Goal: Task Accomplishment & Management: Complete application form

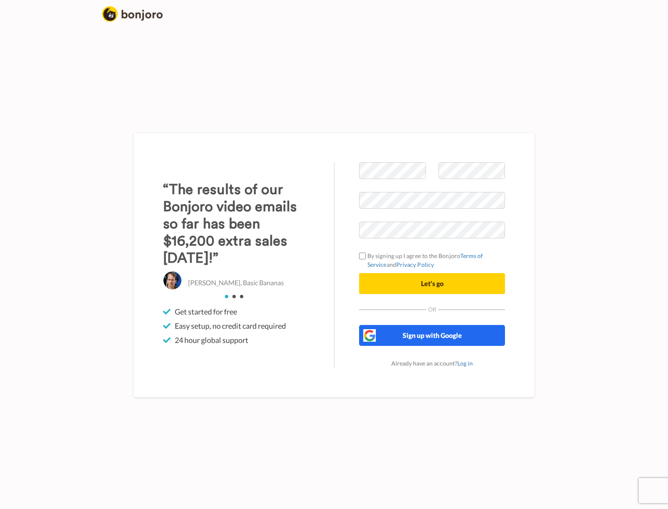
click at [433, 339] on span "Sign up with Google" at bounding box center [432, 335] width 59 height 8
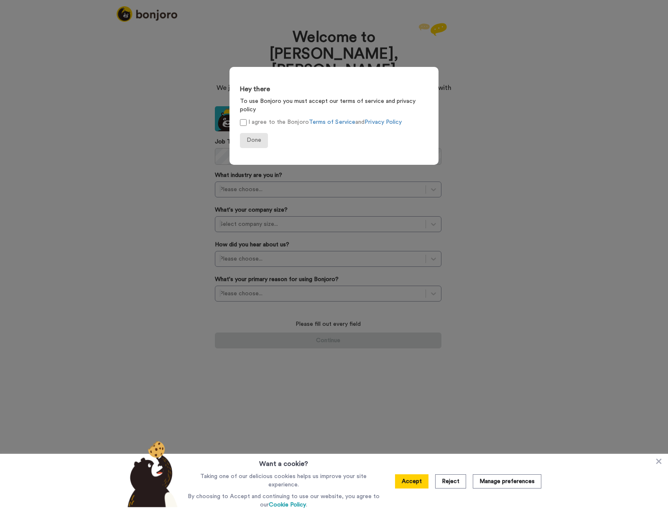
click at [255, 137] on span "Done" at bounding box center [254, 140] width 15 height 6
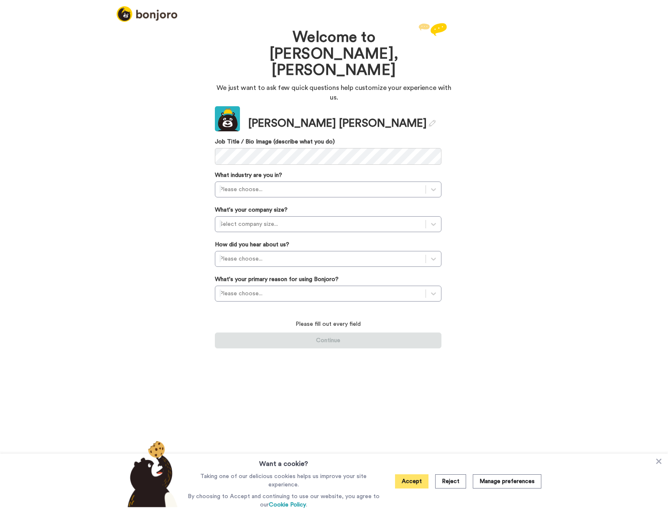
click at [400, 479] on button "Accept" at bounding box center [411, 481] width 33 height 14
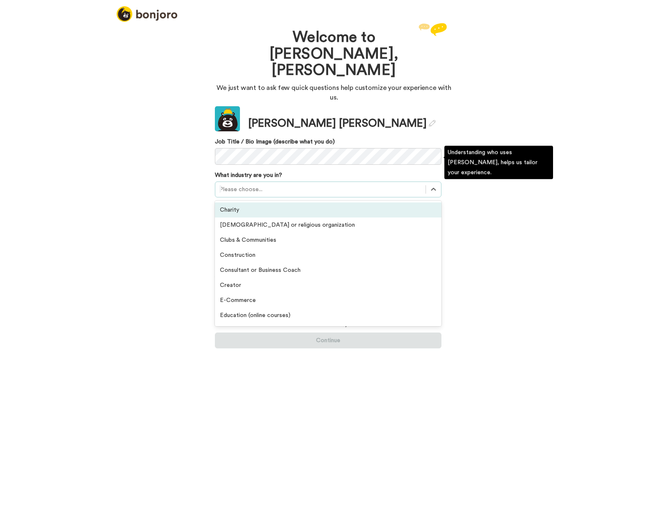
click at [285, 184] on div at bounding box center [320, 189] width 202 height 10
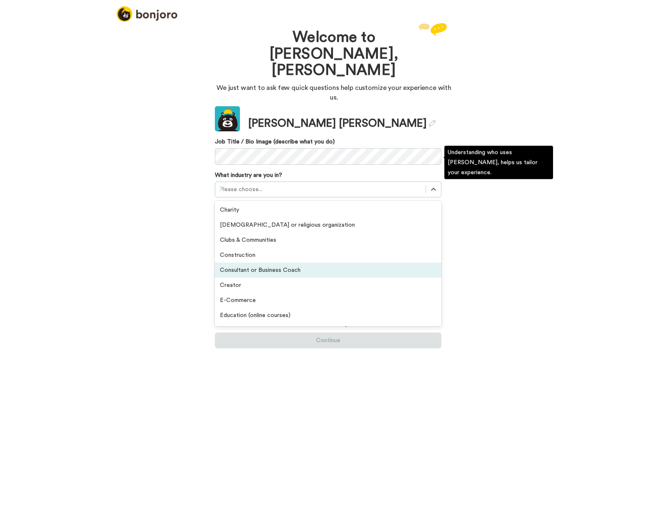
click at [277, 263] on div "Consultant or Business Coach" at bounding box center [328, 270] width 227 height 15
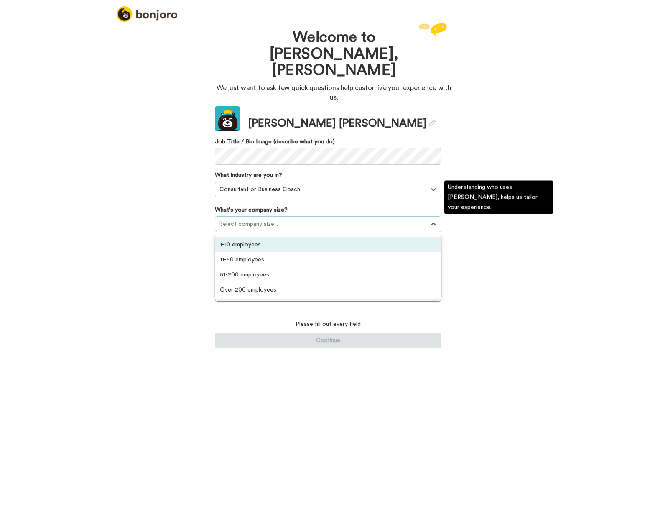
click at [252, 220] on div "Select company size..." at bounding box center [320, 224] width 202 height 8
click at [250, 237] on div "1-10 employees" at bounding box center [328, 244] width 227 height 15
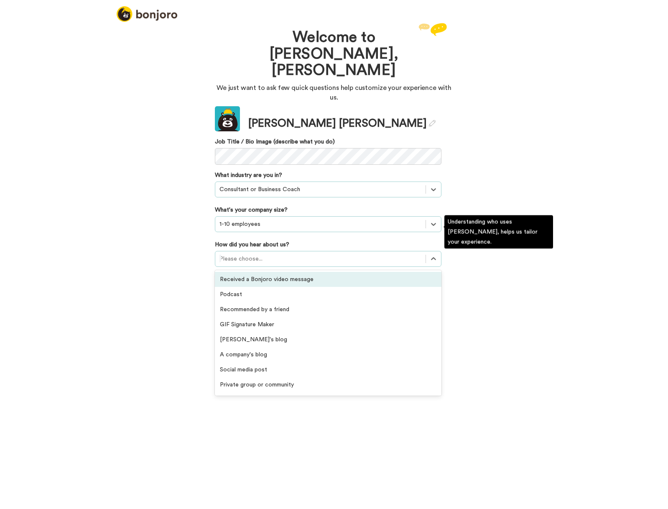
click at [263, 254] on div at bounding box center [320, 259] width 202 height 10
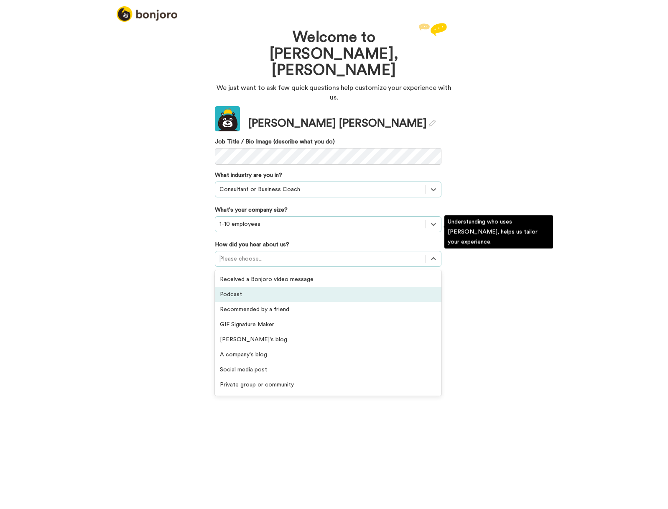
click at [237, 287] on div "Podcast" at bounding box center [328, 294] width 227 height 15
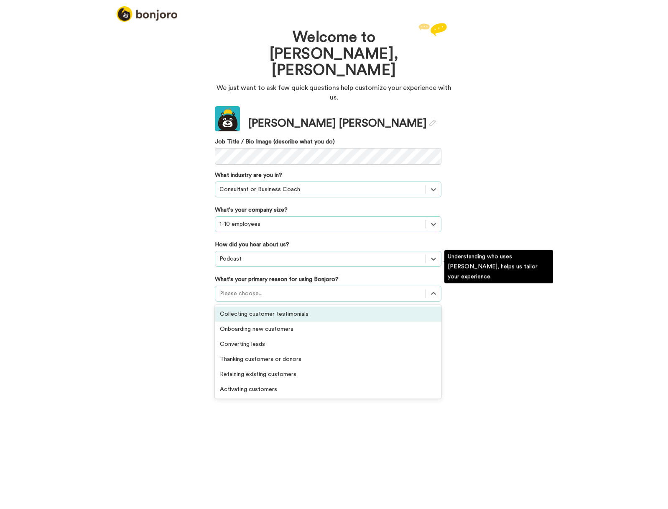
click at [254, 289] on div "Please choose..." at bounding box center [320, 293] width 202 height 8
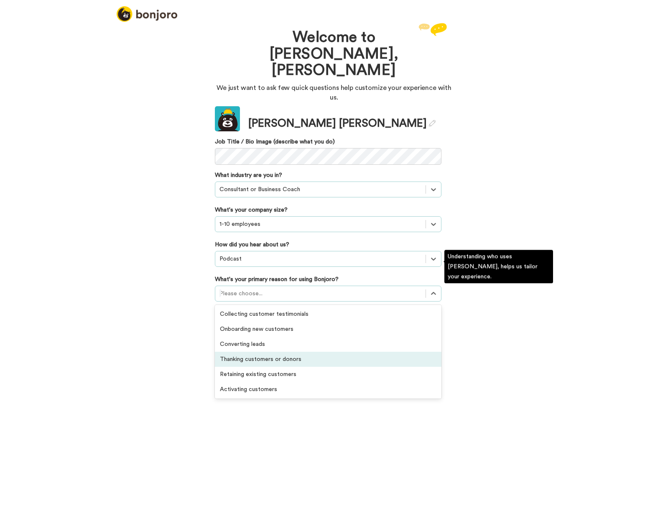
click at [258, 352] on div "Thanking customers or donors" at bounding box center [328, 359] width 227 height 15
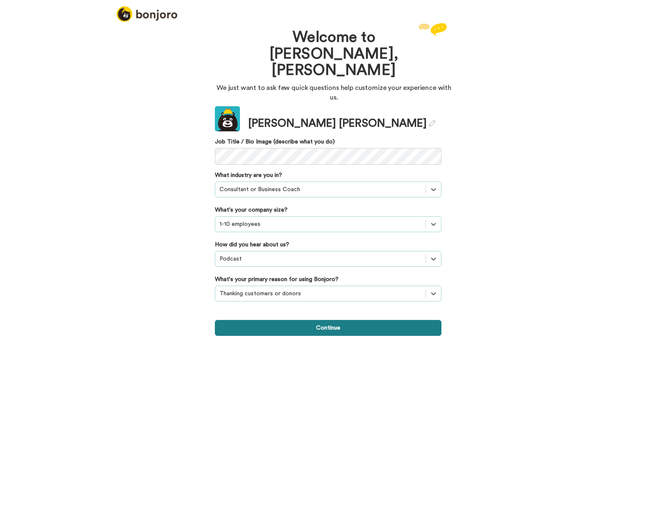
click at [326, 320] on button "Continue" at bounding box center [328, 328] width 227 height 16
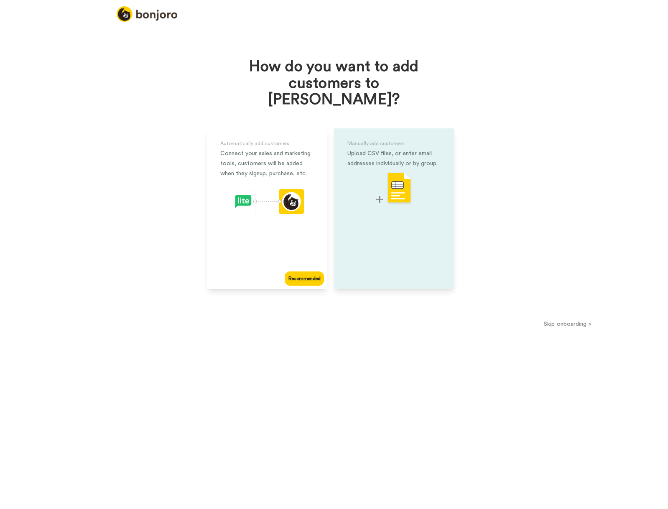
click at [395, 174] on img at bounding box center [394, 188] width 36 height 33
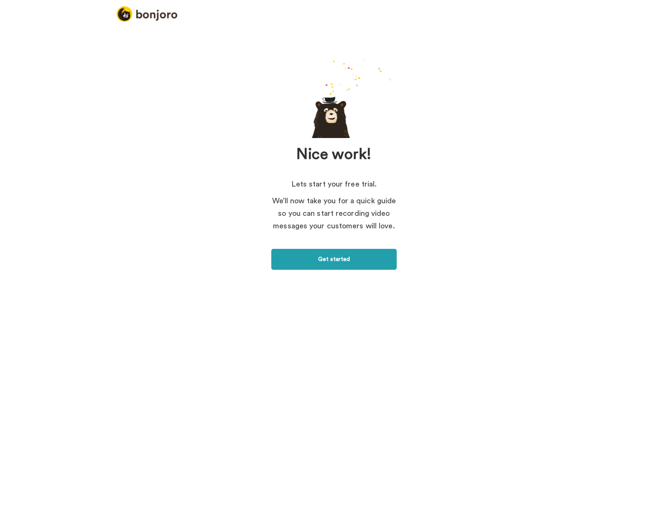
click at [331, 258] on link "Get started" at bounding box center [333, 259] width 125 height 21
